Goal: Task Accomplishment & Management: Manage account settings

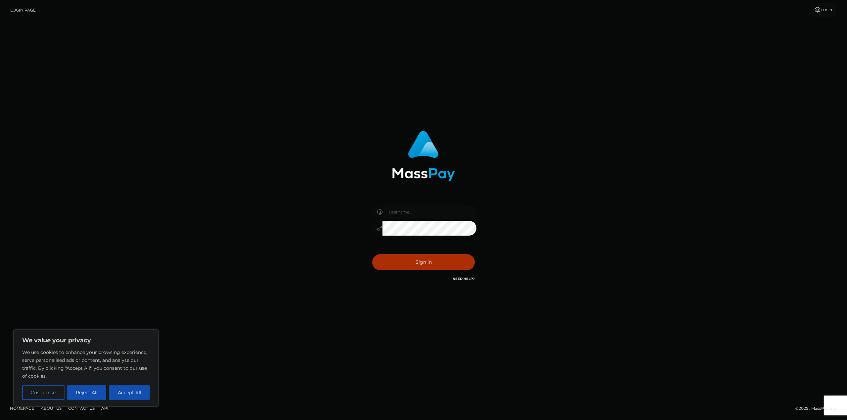
click at [433, 214] on input "text" at bounding box center [429, 212] width 94 height 15
type input "[EMAIL_ADDRESS][DOMAIN_NAME]"
click at [411, 264] on button "Sign in" at bounding box center [423, 262] width 103 height 16
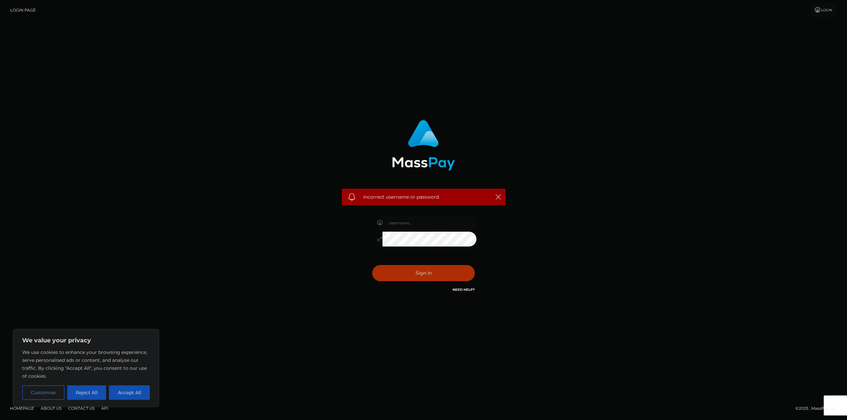
click at [432, 216] on input "text" at bounding box center [429, 223] width 94 height 15
type input "[EMAIL_ADDRESS][DOMAIN_NAME]"
click at [593, 296] on div "Incorrect username or password. aimsasmr@yahoo.com" at bounding box center [423, 210] width 377 height 190
click at [448, 272] on button "Sign in" at bounding box center [423, 273] width 103 height 16
click at [418, 222] on input "text" at bounding box center [429, 223] width 94 height 15
